Goal: Check status: Check status

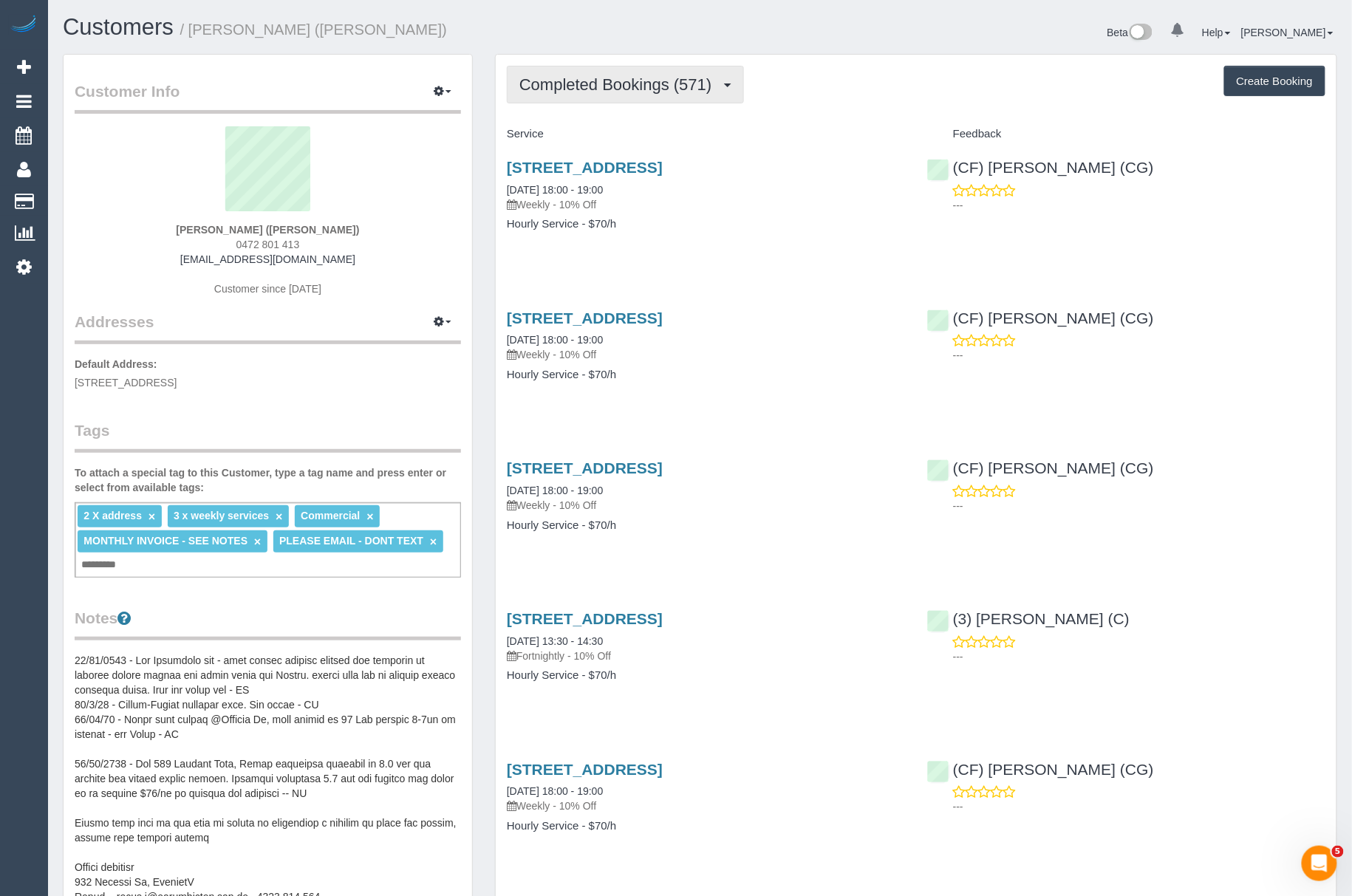
click at [563, 81] on span "Completed Bookings (571)" at bounding box center [618, 84] width 199 height 18
click at [563, 142] on link "Upcoming Bookings (44)" at bounding box center [590, 138] width 166 height 19
click at [562, 83] on span "Upcoming Bookings (44)" at bounding box center [612, 84] width 186 height 18
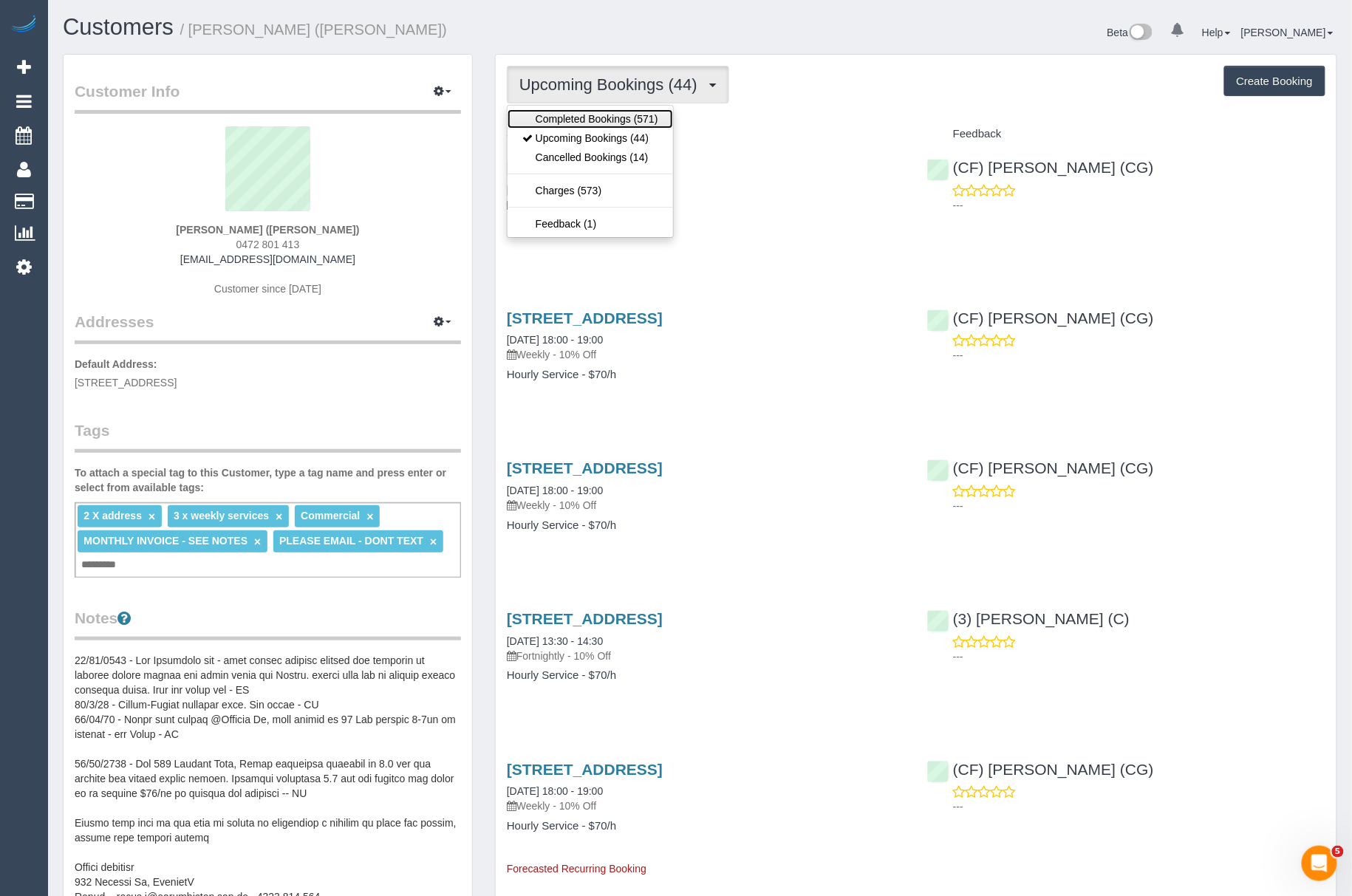
click at [556, 110] on link "Completed Bookings (571)" at bounding box center [590, 119] width 166 height 19
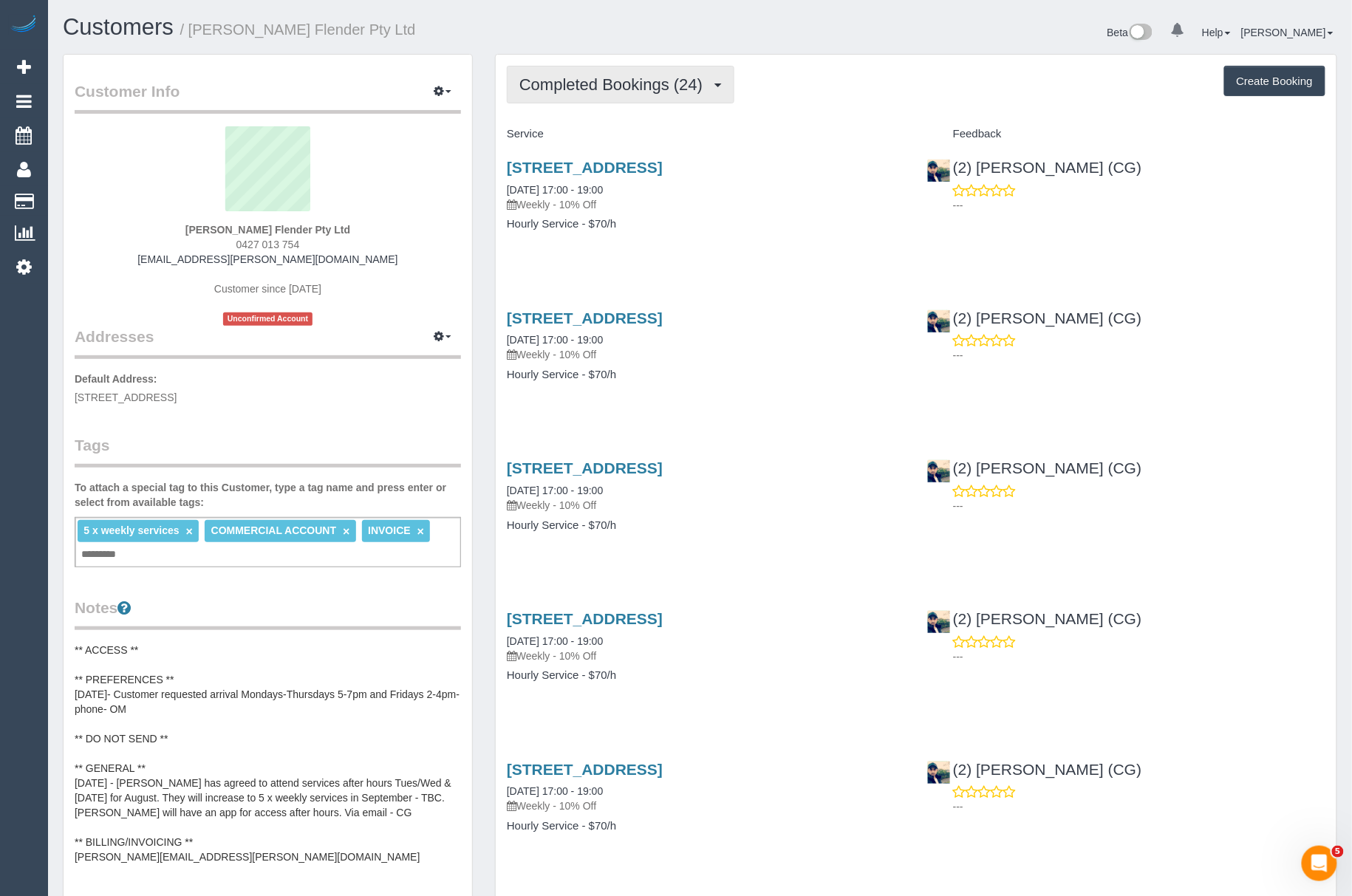
click at [607, 92] on span "Completed Bookings (24)" at bounding box center [614, 84] width 190 height 18
click at [583, 130] on link "Upcoming Bookings (55)" at bounding box center [586, 138] width 159 height 19
click at [651, 83] on span "Upcoming Bookings (55)" at bounding box center [612, 84] width 186 height 18
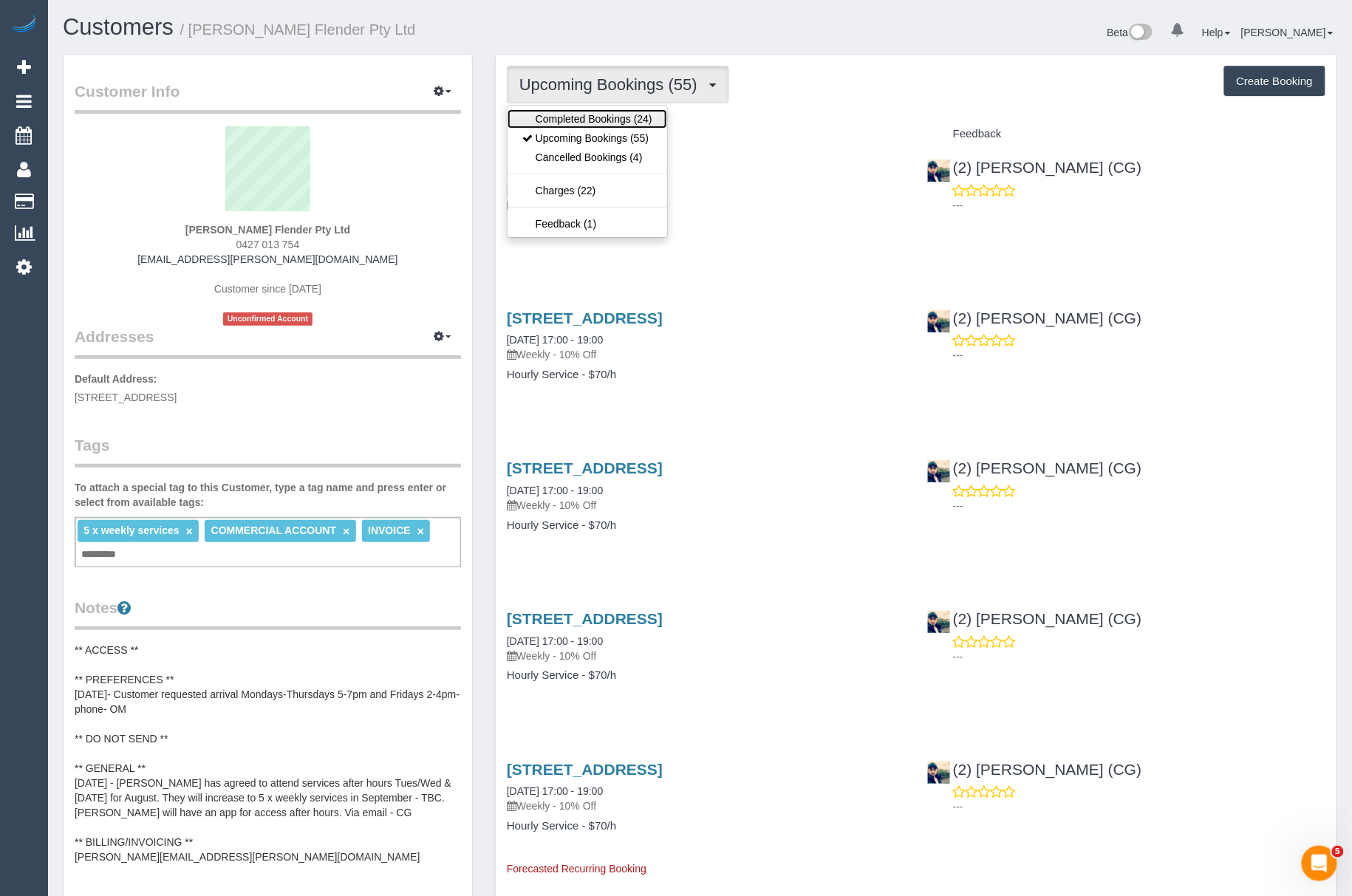
click at [589, 116] on link "Completed Bookings (24)" at bounding box center [586, 119] width 159 height 19
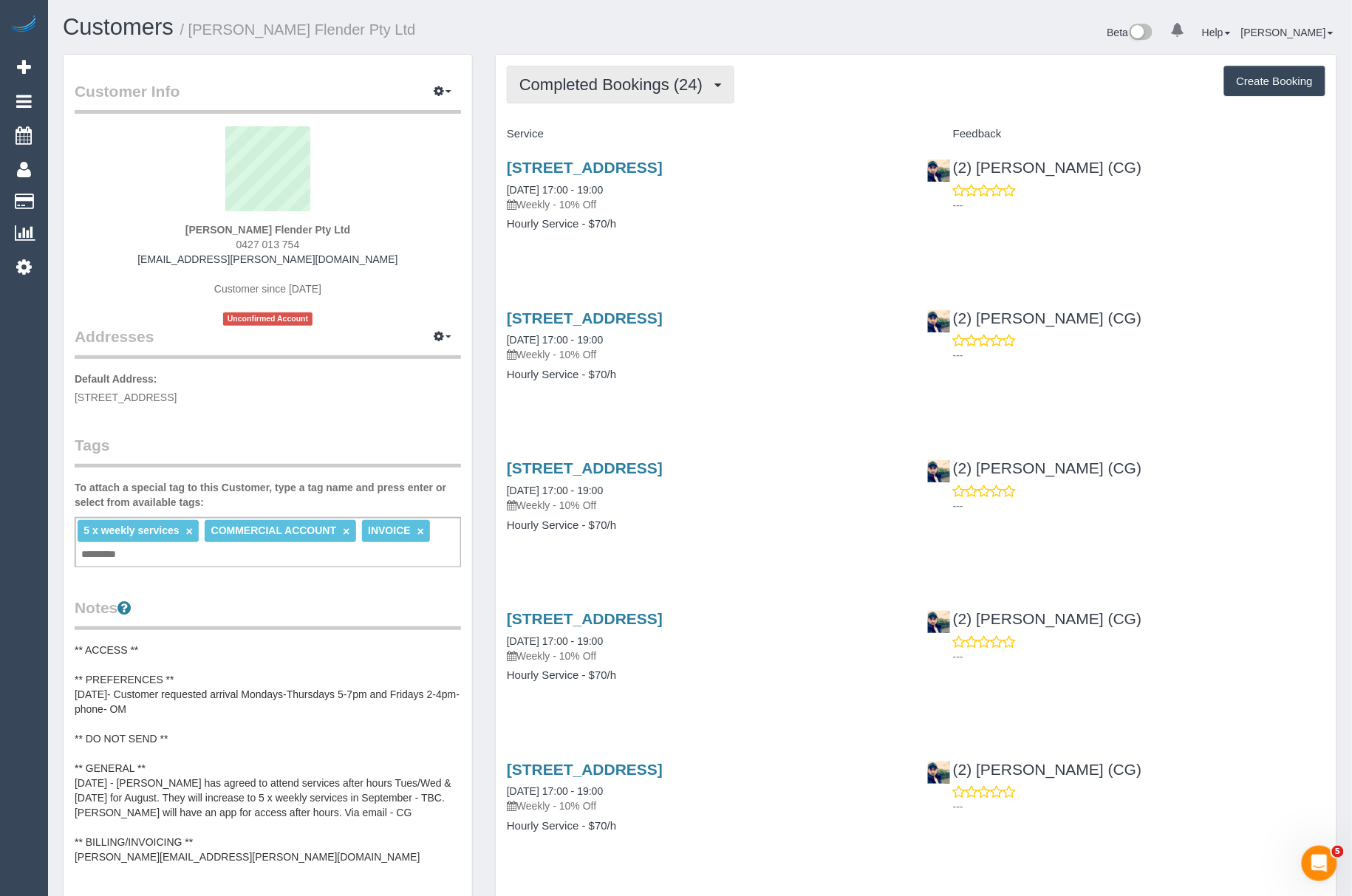
click at [638, 82] on span "Completed Bookings (24)" at bounding box center [614, 84] width 190 height 18
click at [562, 139] on link "Upcoming Bookings (55)" at bounding box center [586, 138] width 159 height 19
